Goal: Task Accomplishment & Management: Use online tool/utility

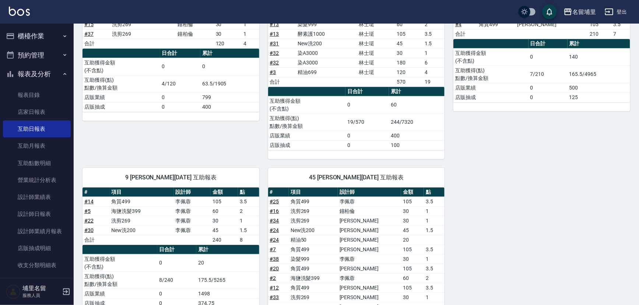
scroll to position [262, 0]
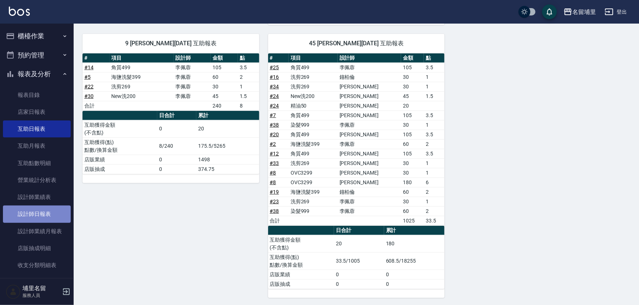
click at [47, 212] on link "設計師日報表" at bounding box center [37, 214] width 68 height 17
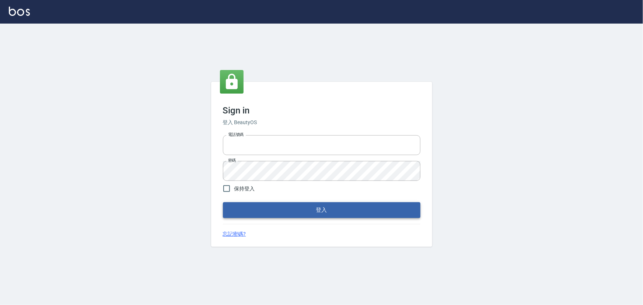
type input "2988528"
click at [292, 209] on button "登入" at bounding box center [321, 209] width 197 height 15
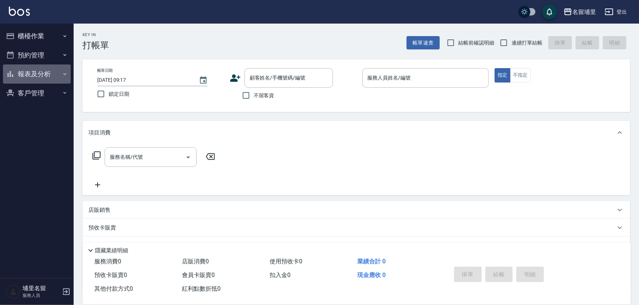
click at [36, 69] on button "報表及分析" at bounding box center [37, 73] width 68 height 19
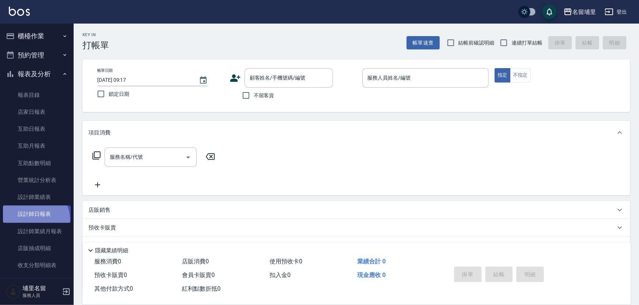
click at [33, 219] on link "設計師日報表" at bounding box center [37, 214] width 68 height 17
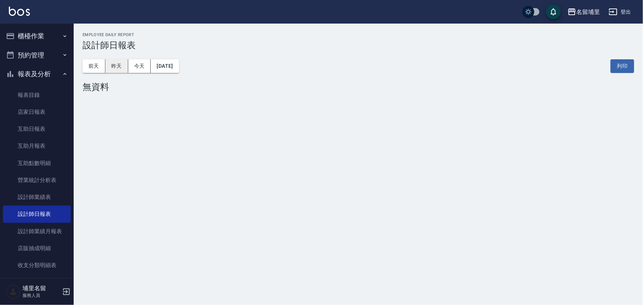
click at [118, 69] on button "昨天" at bounding box center [116, 66] width 23 height 14
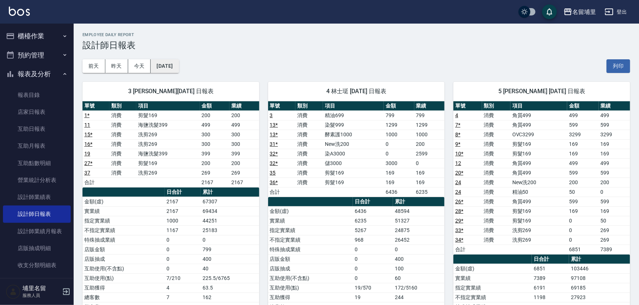
click at [178, 63] on button "[DATE]" at bounding box center [165, 66] width 28 height 14
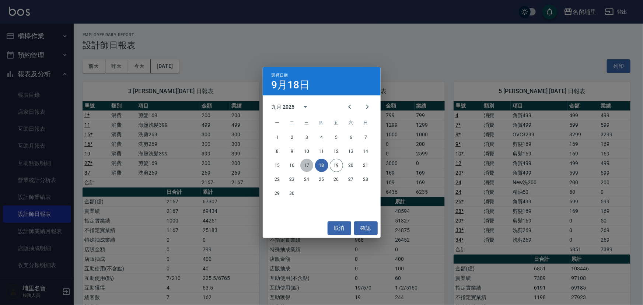
click at [305, 165] on button "17" at bounding box center [306, 165] width 13 height 13
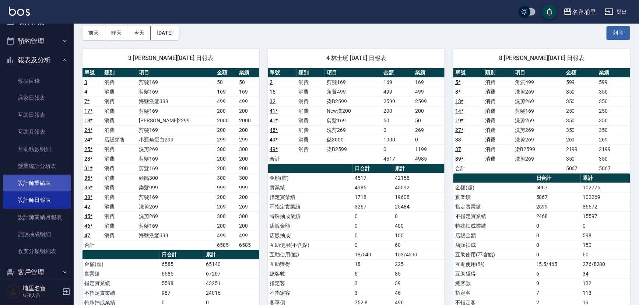
scroll to position [26, 0]
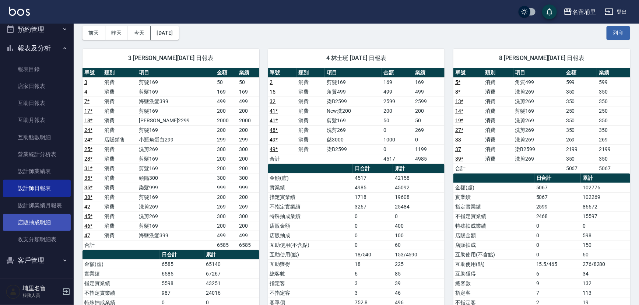
click at [40, 223] on link "店販抽成明細" at bounding box center [37, 222] width 68 height 17
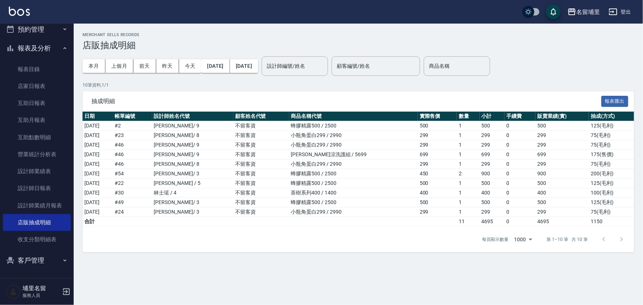
click at [299, 62] on input "設計師編號/姓名" at bounding box center [295, 66] width 60 height 13
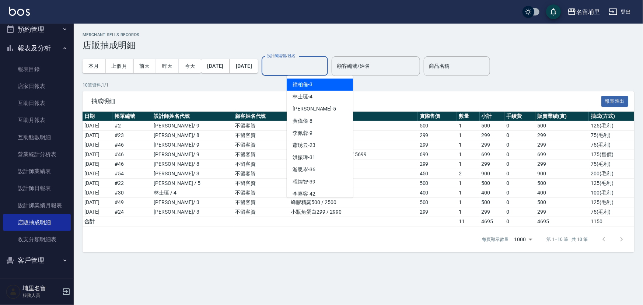
click at [309, 85] on span "[PERSON_NAME]-3" at bounding box center [302, 85] width 20 height 8
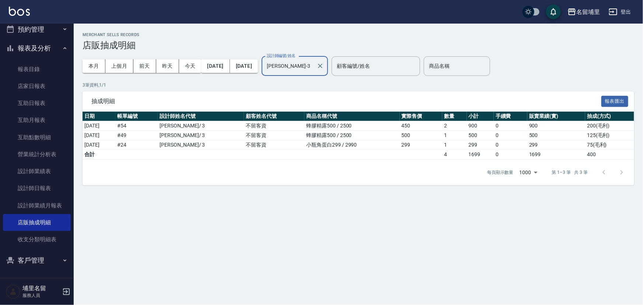
click at [313, 67] on input "[PERSON_NAME]-3" at bounding box center [289, 66] width 49 height 13
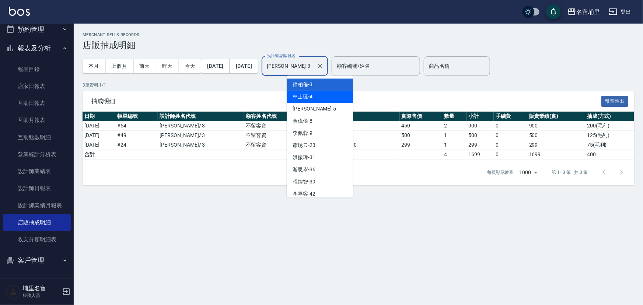
click at [310, 99] on span "林士珽 -4" at bounding box center [302, 97] width 20 height 8
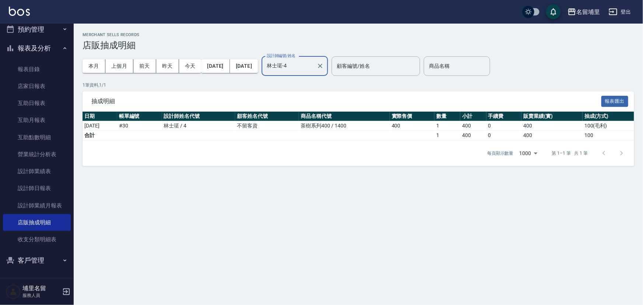
click at [313, 66] on input "林士珽-4" at bounding box center [289, 66] width 49 height 13
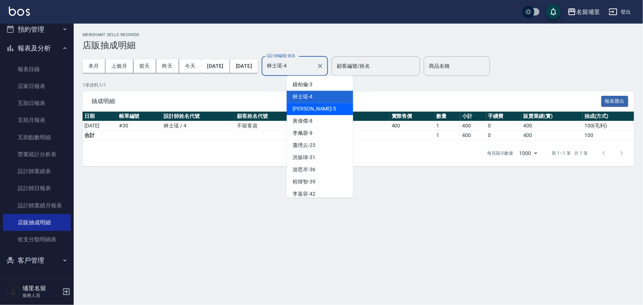
click at [325, 108] on div "[PERSON_NAME] -5" at bounding box center [320, 109] width 66 height 12
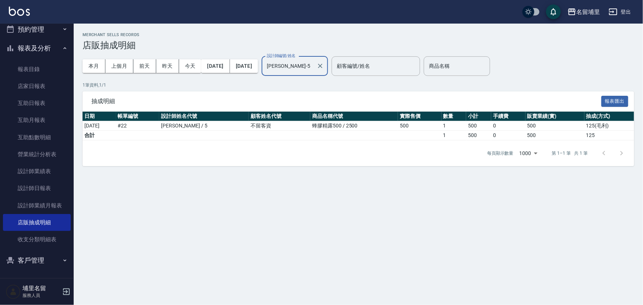
click at [313, 63] on input "[PERSON_NAME]-5" at bounding box center [289, 66] width 49 height 13
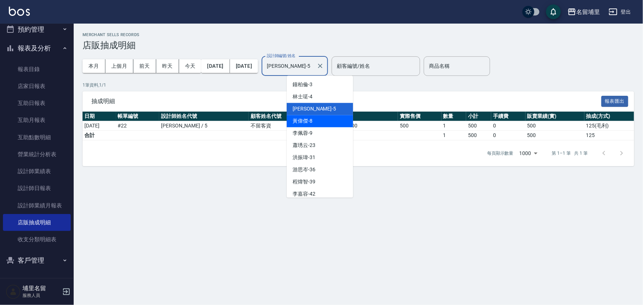
click at [319, 121] on div "[PERSON_NAME]-8" at bounding box center [320, 121] width 66 height 12
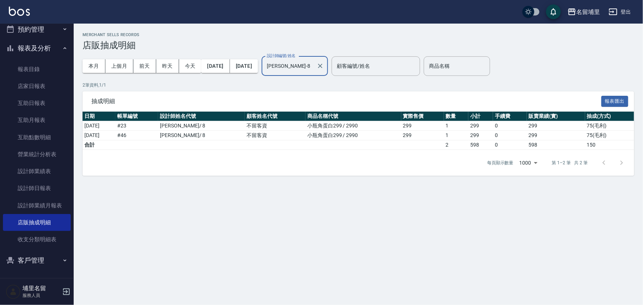
drag, startPoint x: 327, startPoint y: 63, endPoint x: 332, endPoint y: 66, distance: 4.9
click at [313, 65] on input "[PERSON_NAME]-8" at bounding box center [289, 66] width 49 height 13
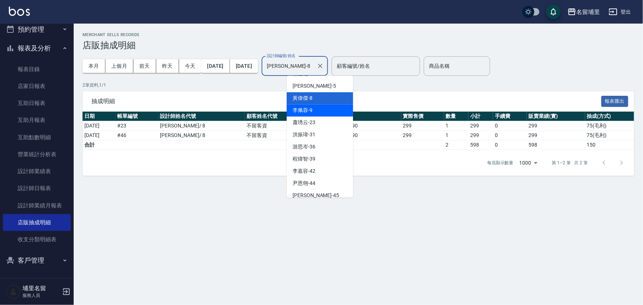
scroll to position [33, 0]
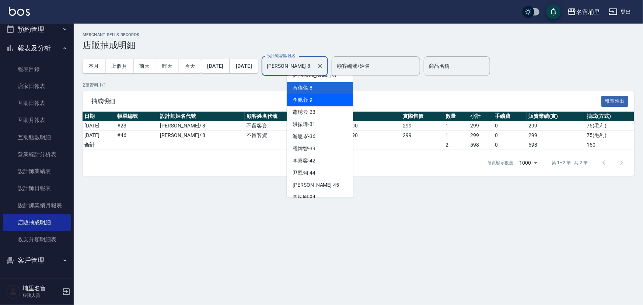
click at [307, 97] on span "[PERSON_NAME]-9" at bounding box center [302, 100] width 20 height 8
type input "[PERSON_NAME]-9"
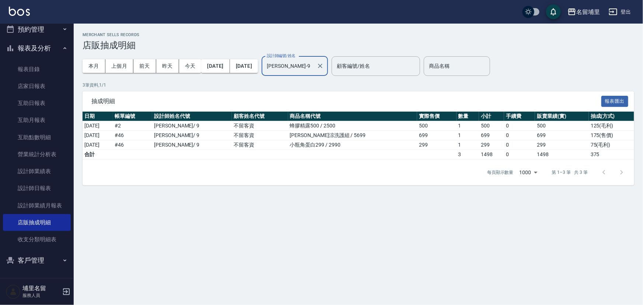
drag, startPoint x: 335, startPoint y: 59, endPoint x: 327, endPoint y: 67, distance: 10.7
click at [328, 59] on div "[PERSON_NAME]9 設計師編號/姓名" at bounding box center [295, 66] width 66 height 20
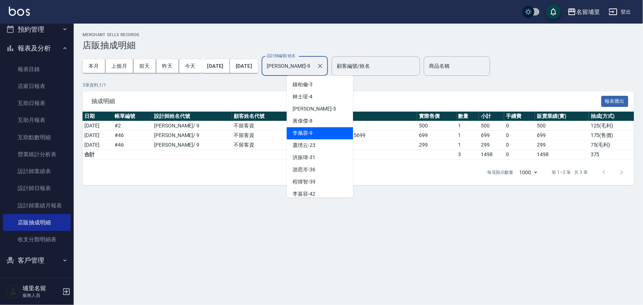
click at [313, 67] on input "[PERSON_NAME]-9" at bounding box center [289, 66] width 49 height 13
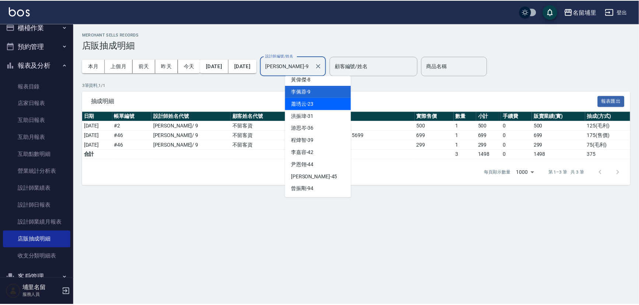
scroll to position [0, 0]
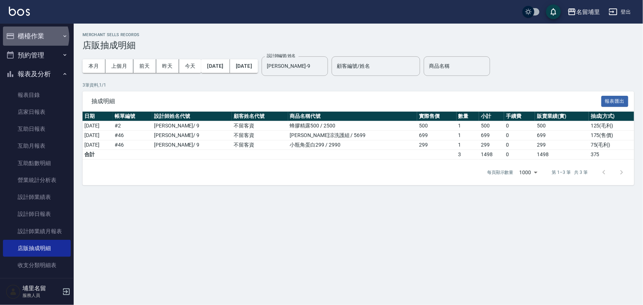
drag, startPoint x: 35, startPoint y: 37, endPoint x: 32, endPoint y: 55, distance: 18.6
click at [34, 37] on button "櫃檯作業" at bounding box center [37, 36] width 68 height 19
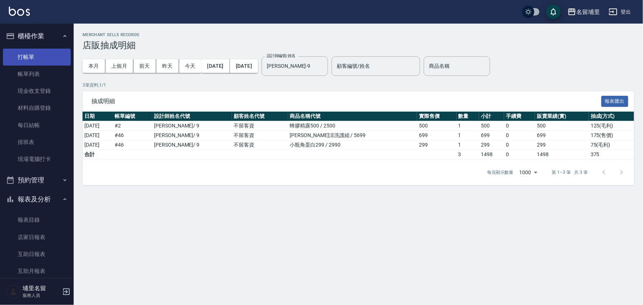
click at [33, 58] on link "打帳單" at bounding box center [37, 57] width 68 height 17
